Goal: Find specific page/section: Find specific page/section

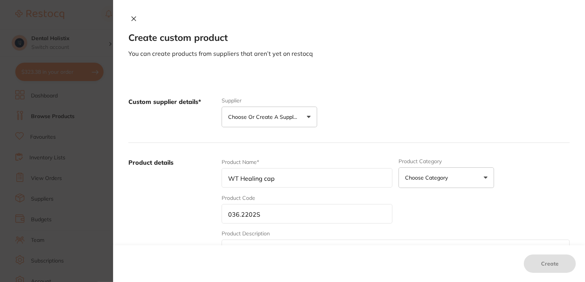
click at [135, 20] on button at bounding box center [133, 19] width 11 height 8
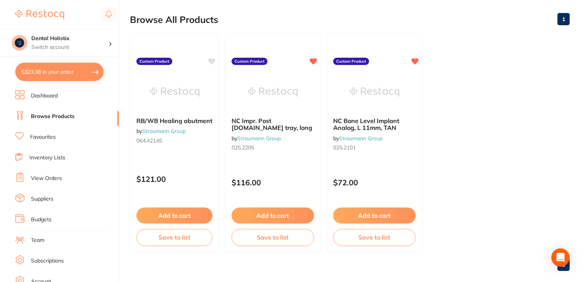
scroll to position [85, 0]
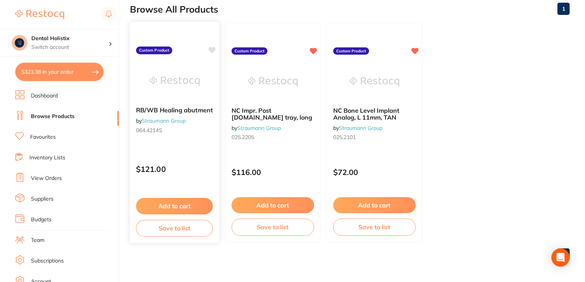
click at [216, 51] on div "RB/WB Healing abutment by Straumann Group 064.4214S Custom Product $121.00 Add …" at bounding box center [175, 132] width 90 height 222
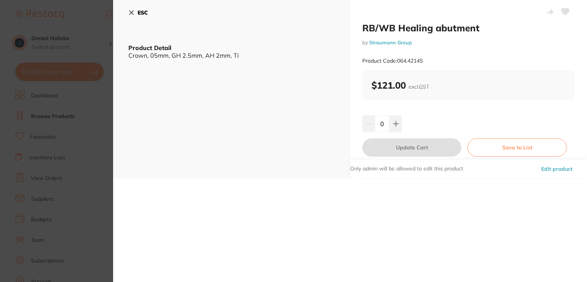
click at [558, 171] on button "Edit product" at bounding box center [557, 169] width 36 height 18
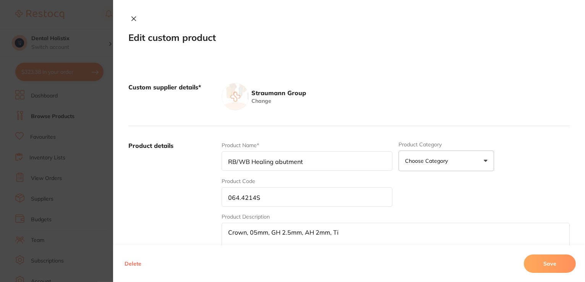
click at [130, 263] on button "Delete" at bounding box center [132, 263] width 21 height 18
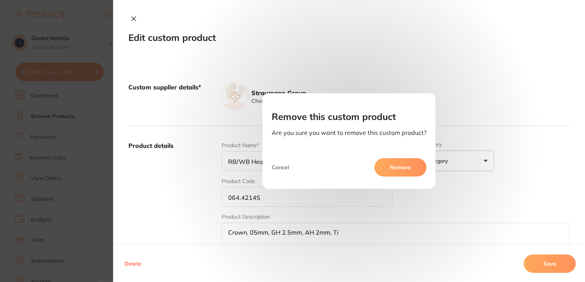
click at [391, 169] on button "Remove" at bounding box center [400, 167] width 52 height 18
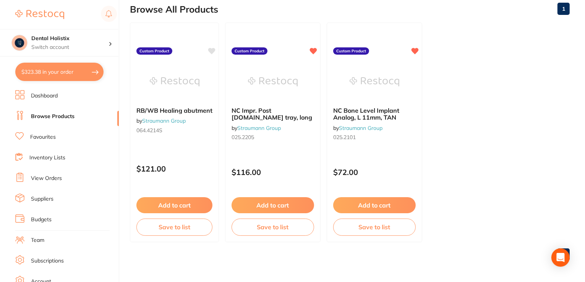
click at [518, 87] on ul "RB/WB Healing abutment by Straumann Group 064.4214S Custom Product $121.00 Add …" at bounding box center [350, 133] width 440 height 220
click at [51, 120] on li "Browse Products" at bounding box center [67, 116] width 104 height 11
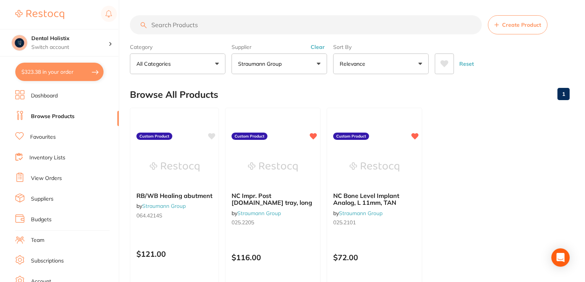
click at [318, 60] on button "Straumann Group" at bounding box center [280, 63] width 96 height 21
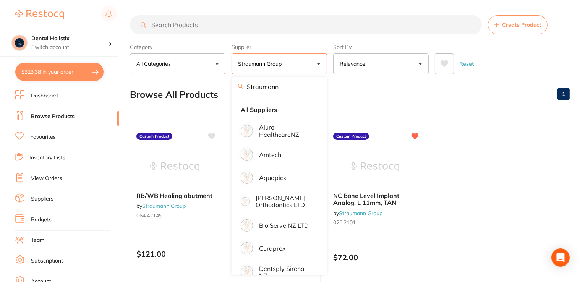
click at [314, 87] on input "Straumann" at bounding box center [280, 86] width 96 height 19
click at [282, 69] on button "Straumann Group" at bounding box center [280, 63] width 96 height 21
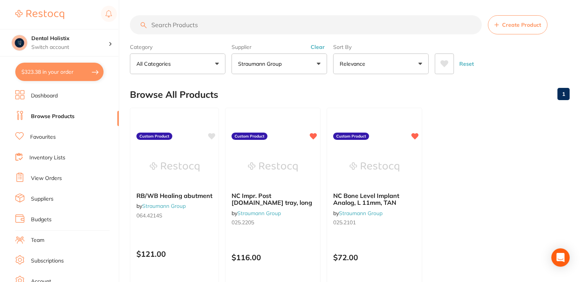
click at [442, 112] on ul "RB/WB Healing abutment by Straumann Group 064.4214S Custom Product $121.00 Add …" at bounding box center [350, 218] width 440 height 220
click at [469, 65] on button "Reset" at bounding box center [466, 63] width 19 height 21
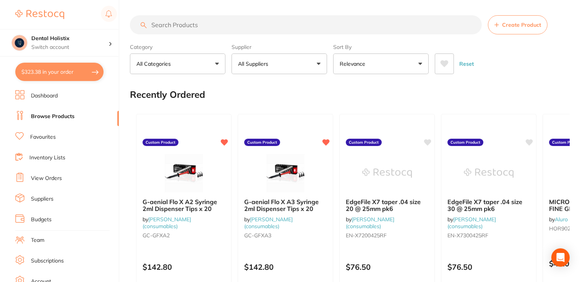
click at [316, 63] on button "All Suppliers" at bounding box center [280, 63] width 96 height 21
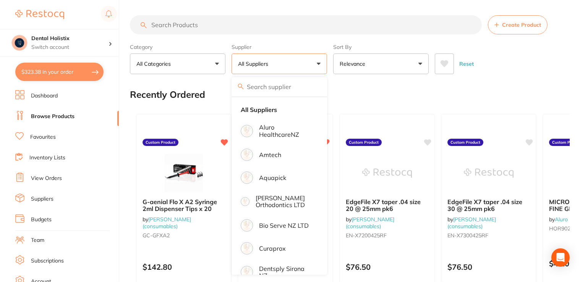
click at [305, 87] on input "search" at bounding box center [280, 86] width 96 height 19
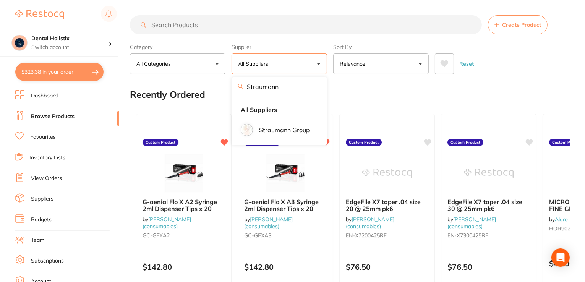
type input "Straumann"
click at [290, 129] on p "Straumann Group" at bounding box center [284, 129] width 51 height 7
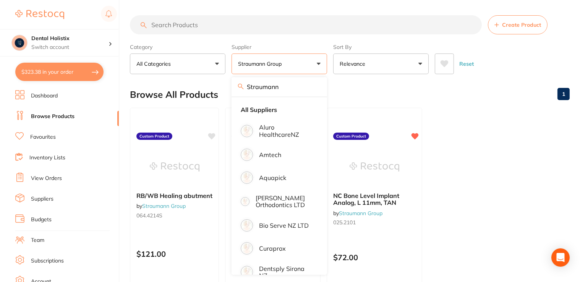
click at [455, 115] on ul "RB/WB Healing abutment by Straumann Group 064.4214S Custom Product $121.00 Add …" at bounding box center [350, 218] width 440 height 220
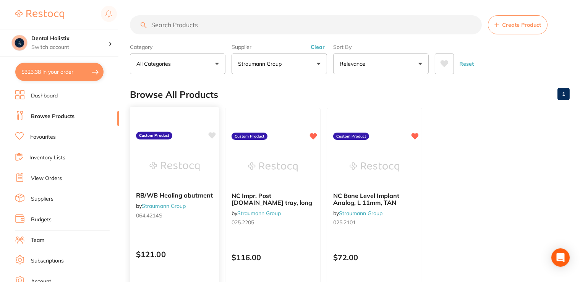
click at [181, 123] on div at bounding box center [174, 116] width 89 height 19
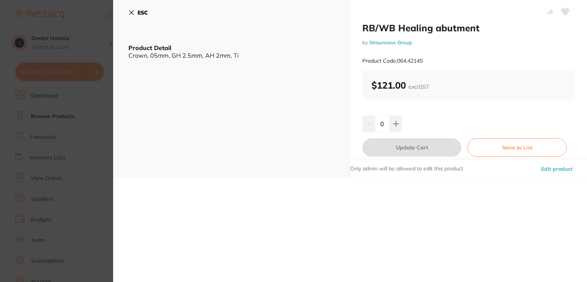
click at [131, 16] on button "ESC" at bounding box center [137, 12] width 19 height 13
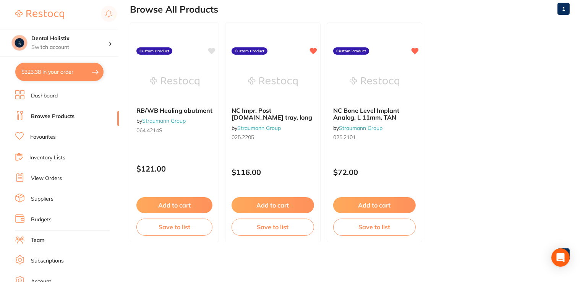
click at [53, 92] on link "Dashboard" at bounding box center [44, 96] width 27 height 8
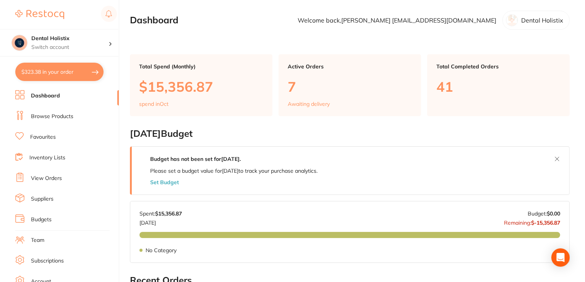
click at [44, 118] on link "Browse Products" at bounding box center [52, 117] width 42 height 8
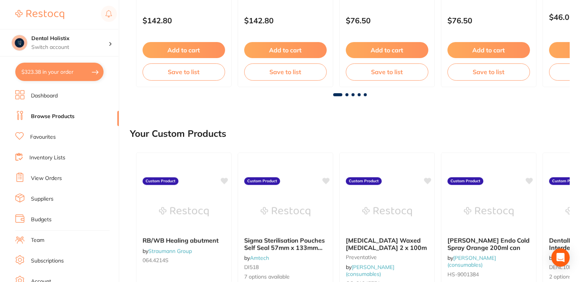
scroll to position [493, 0]
